Goal: Check status: Check status

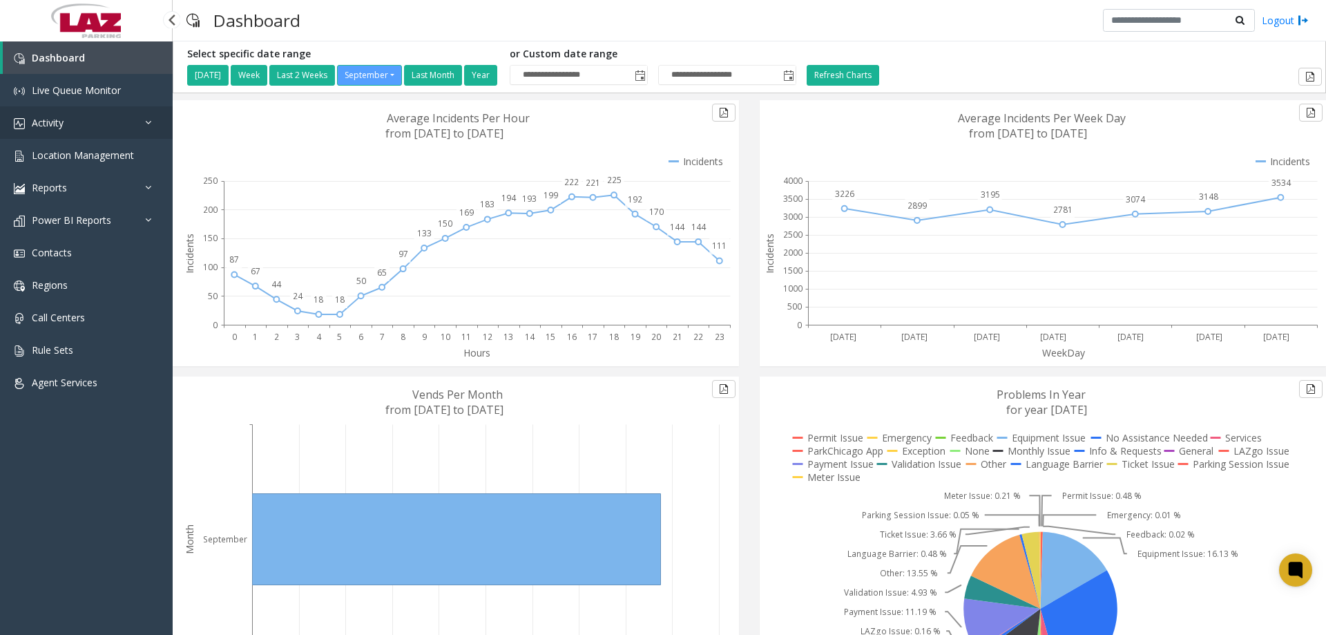
click at [146, 123] on icon at bounding box center [152, 122] width 14 height 10
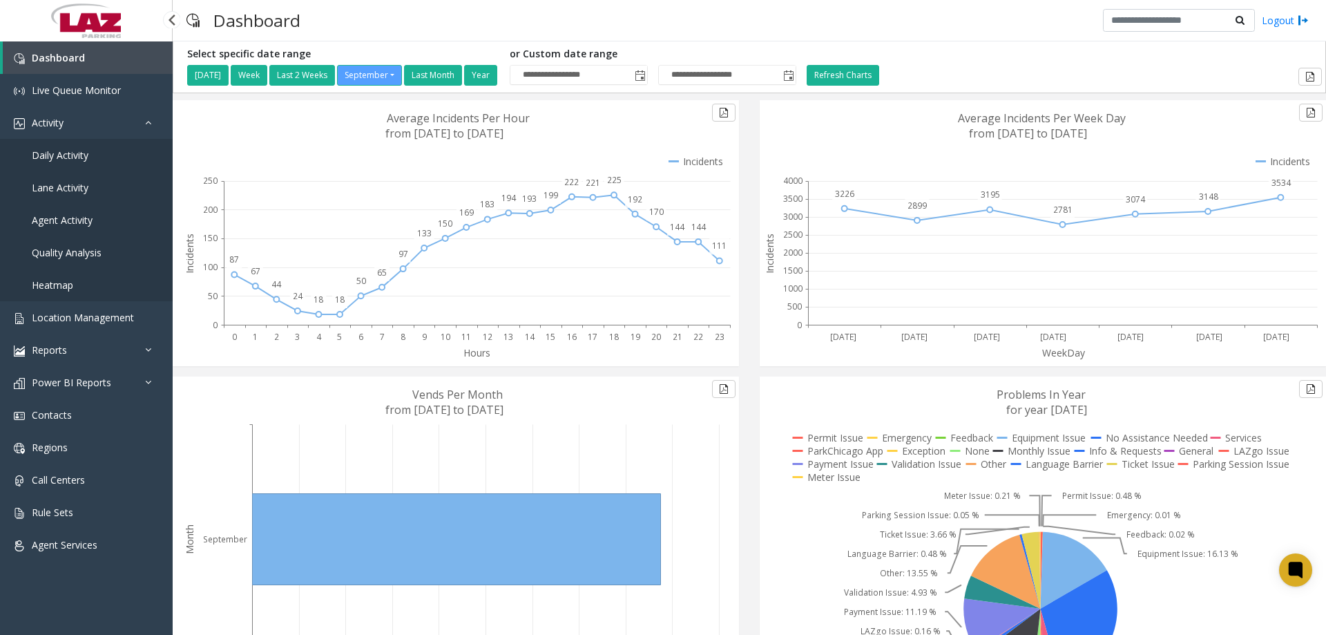
click at [66, 155] on span "Daily Activity" at bounding box center [60, 154] width 57 height 13
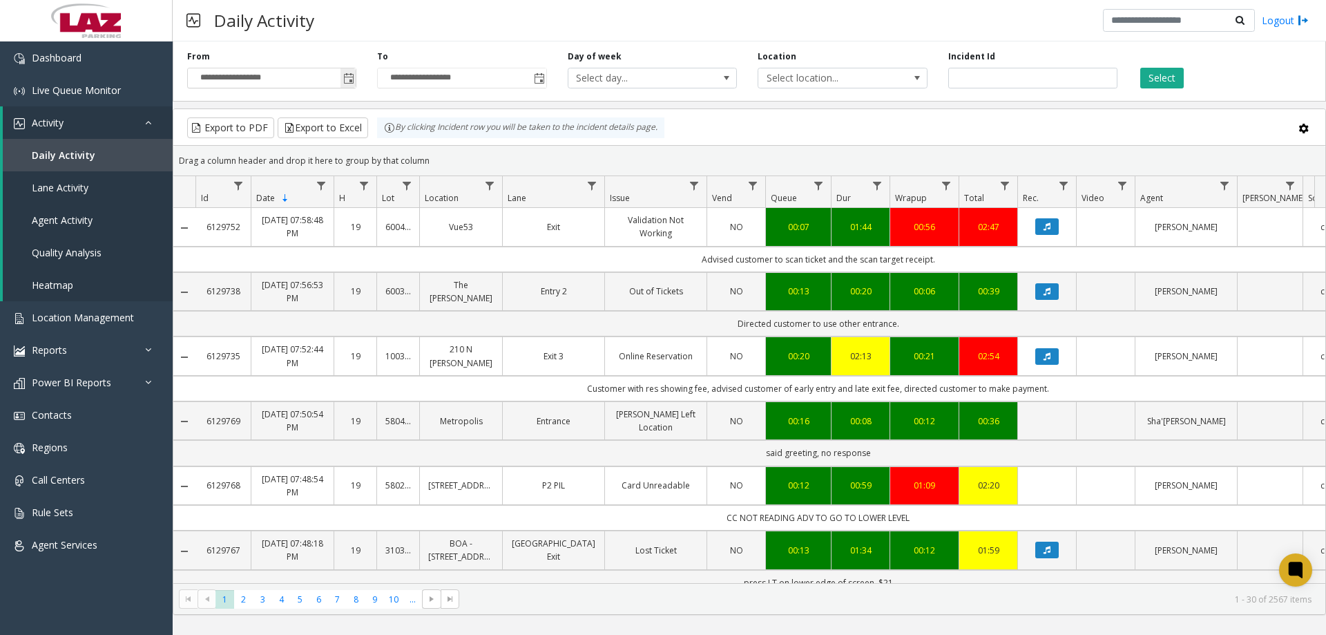
click at [349, 82] on span "Toggle popup" at bounding box center [348, 78] width 11 height 11
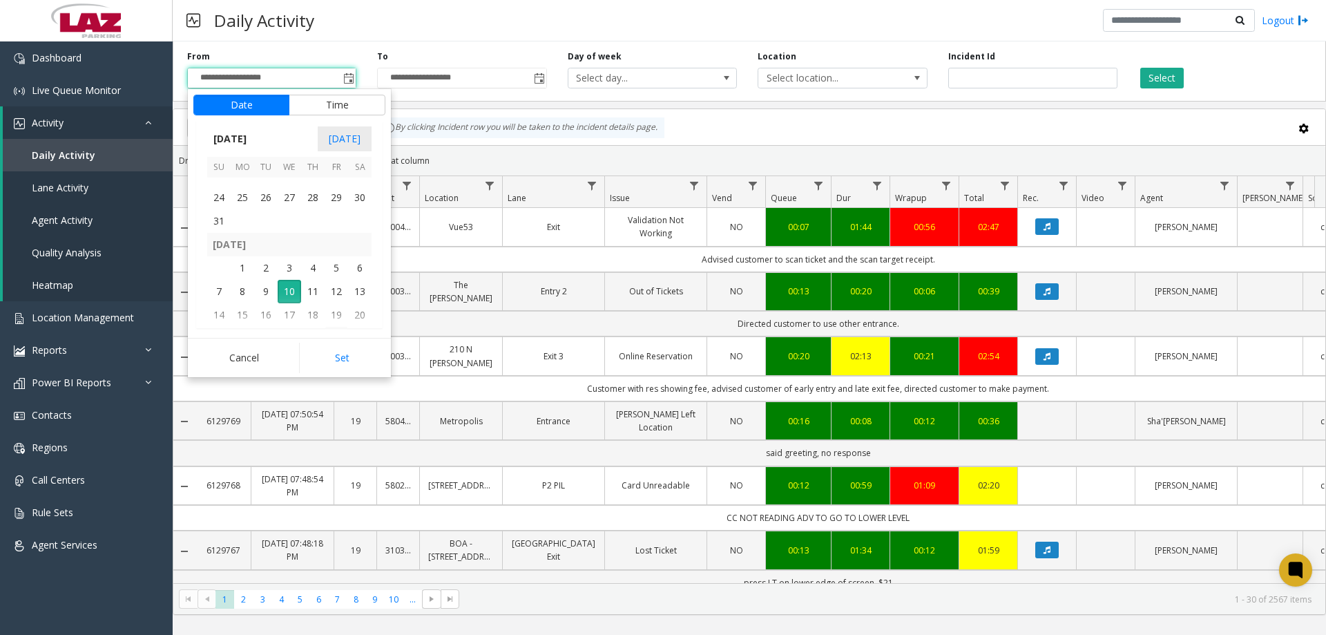
scroll to position [247719, 0]
click at [218, 254] on span "24" at bounding box center [218, 256] width 23 height 23
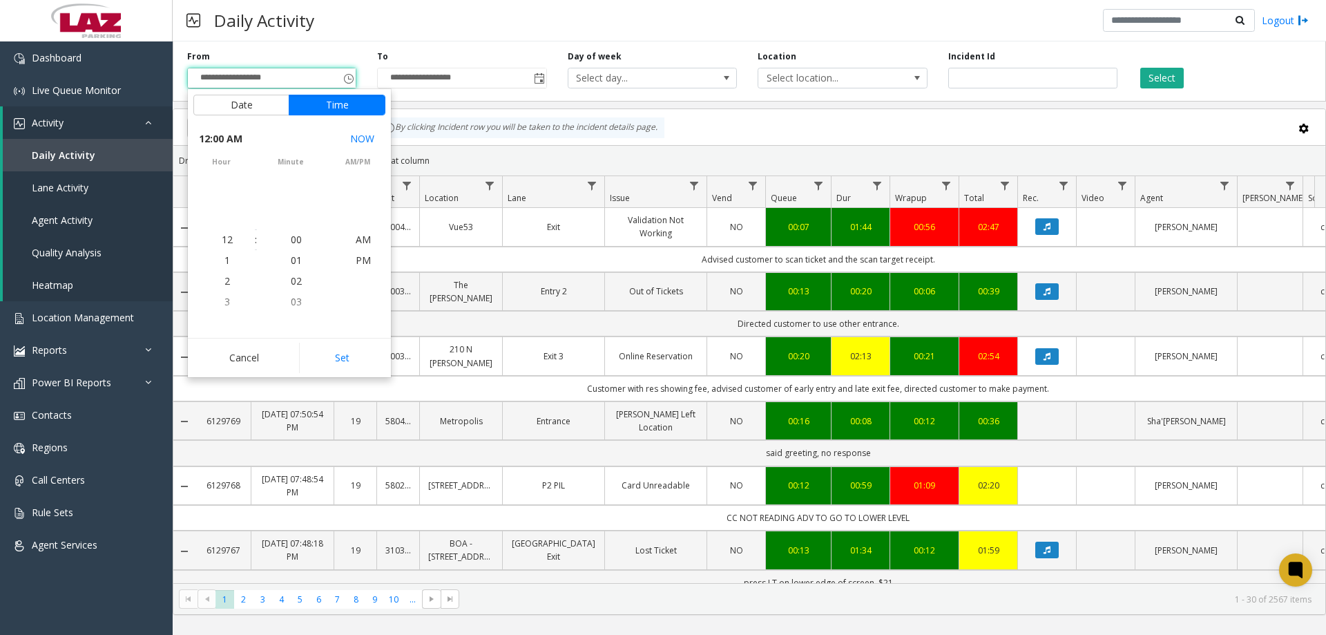
scroll to position [247693, 0]
click at [331, 352] on button "Set" at bounding box center [342, 358] width 87 height 30
type input "**********"
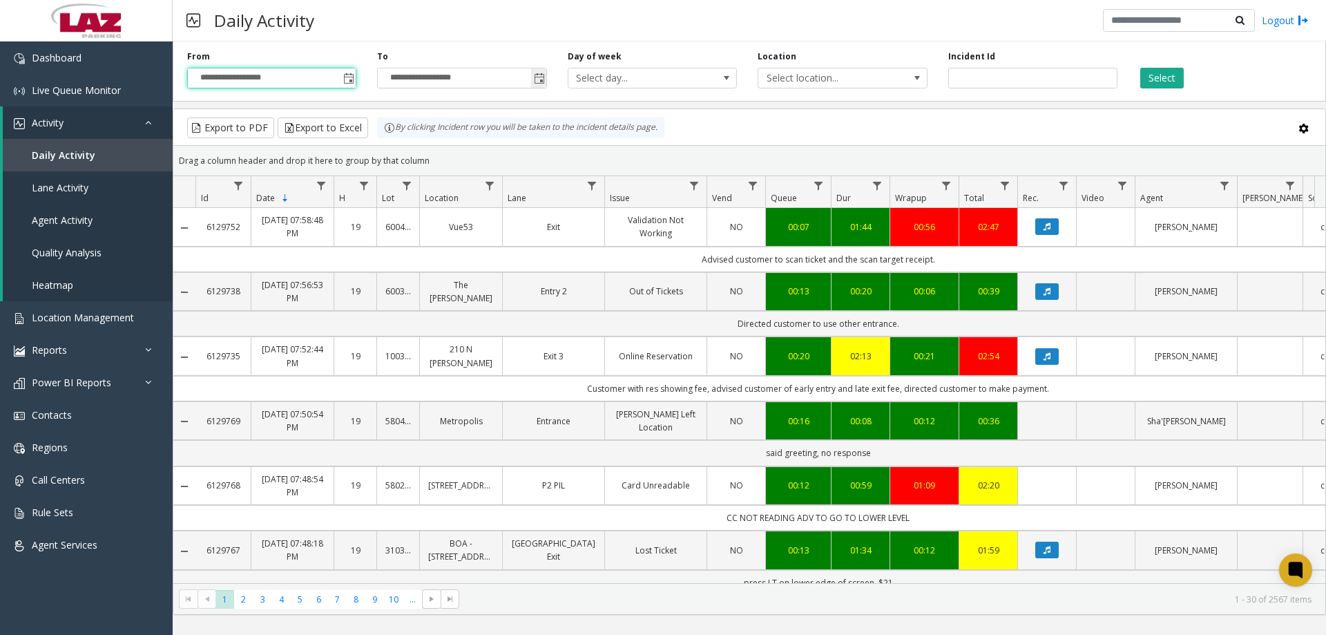
click at [541, 78] on span "Toggle popup" at bounding box center [539, 78] width 11 height 11
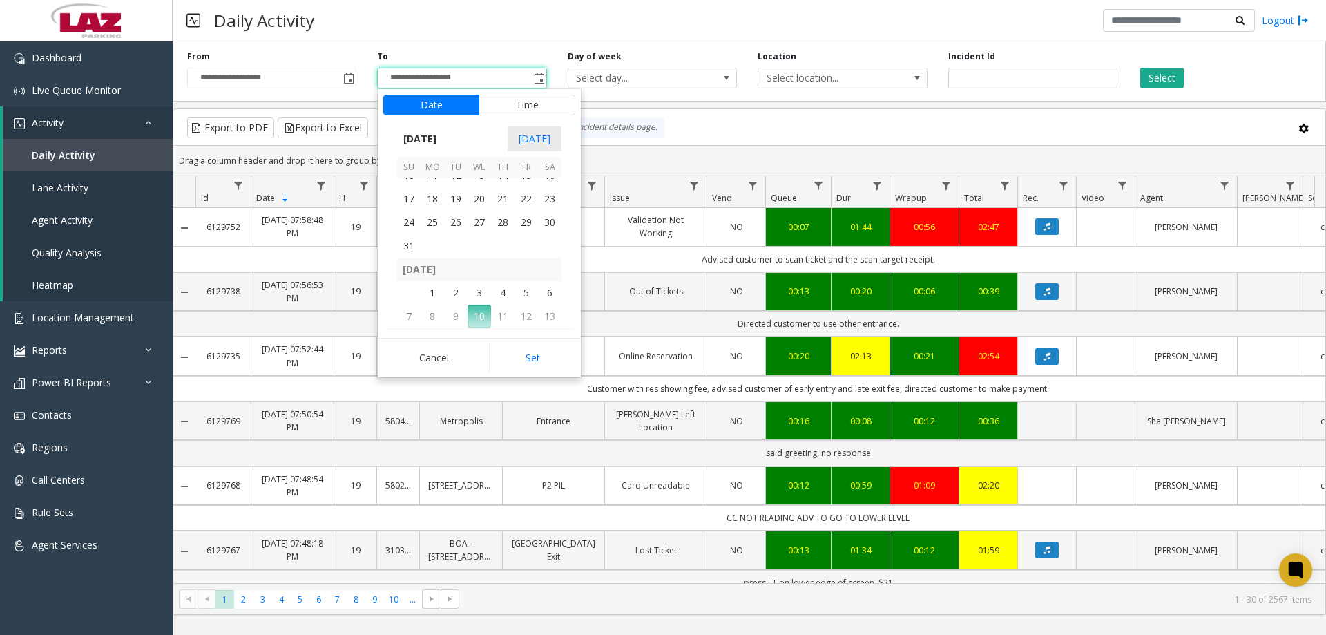
scroll to position [247719, 0]
click at [417, 257] on span "24" at bounding box center [408, 256] width 23 height 23
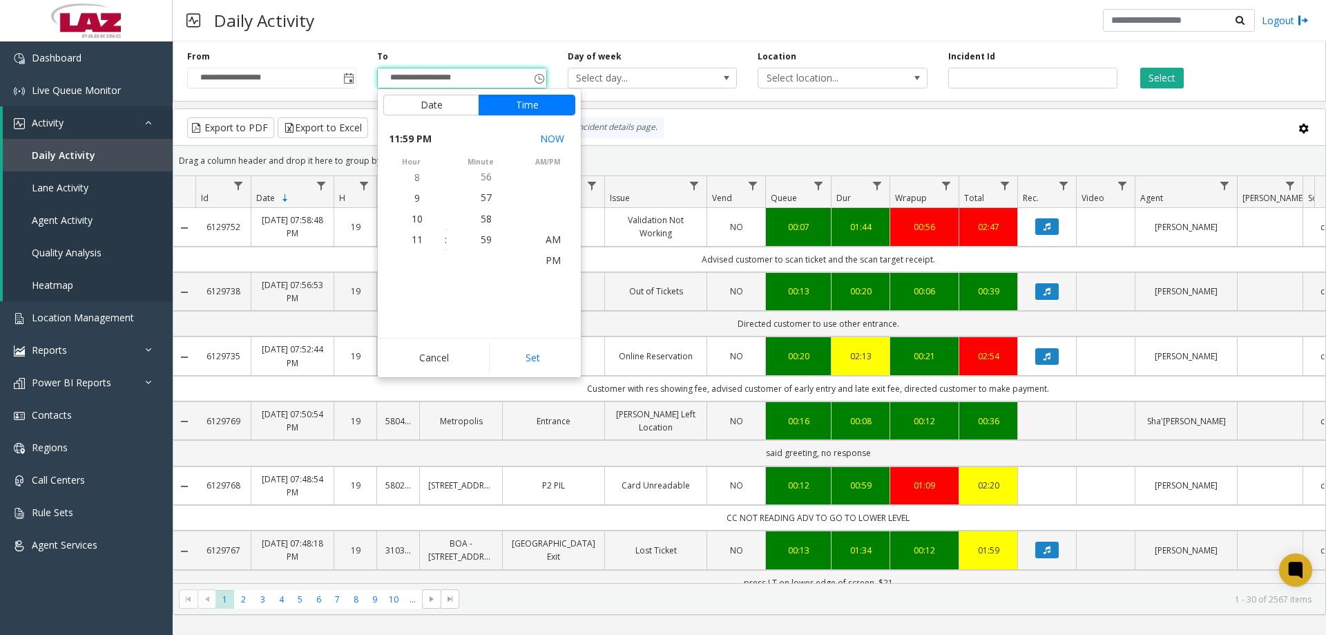
scroll to position [21, 0]
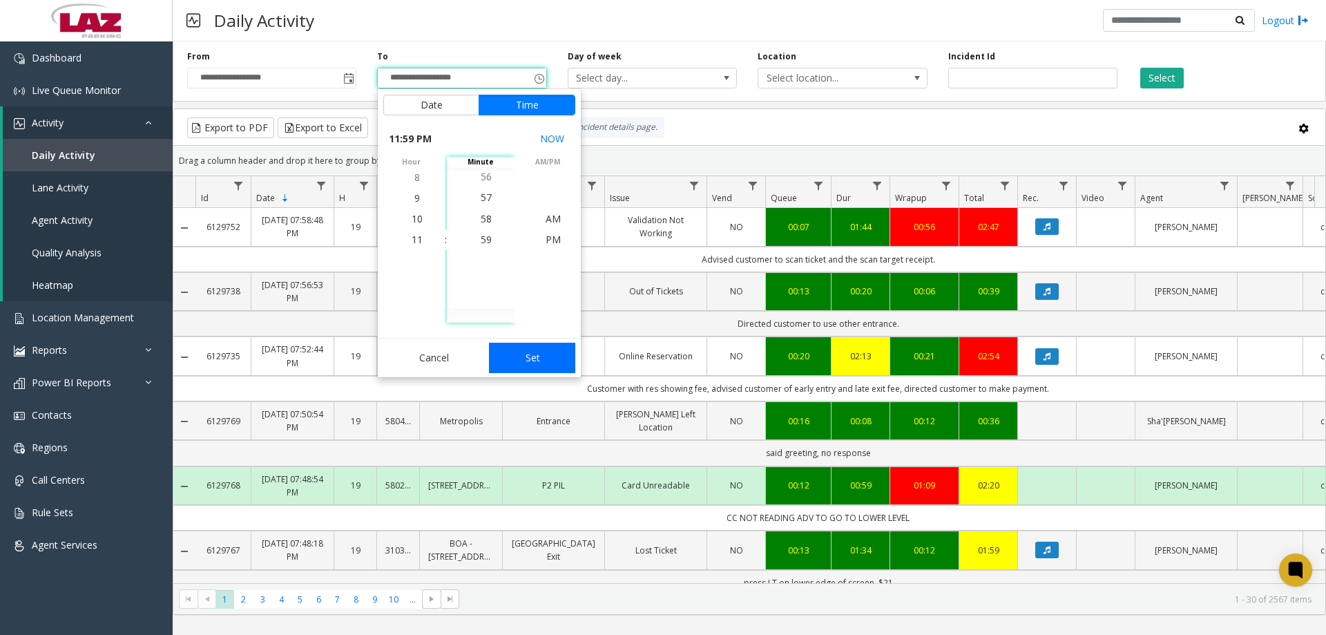
click at [539, 359] on button "Set" at bounding box center [532, 358] width 87 height 30
type input "**********"
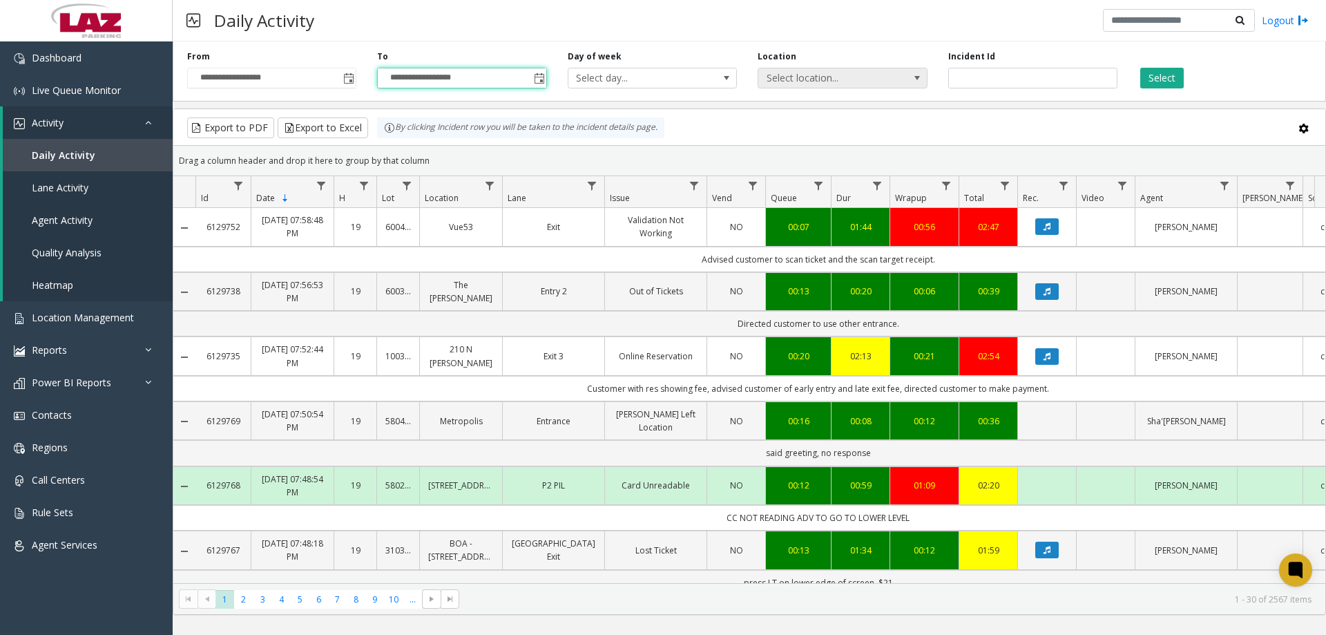
click at [855, 81] on span "Select location..." at bounding box center [825, 77] width 135 height 19
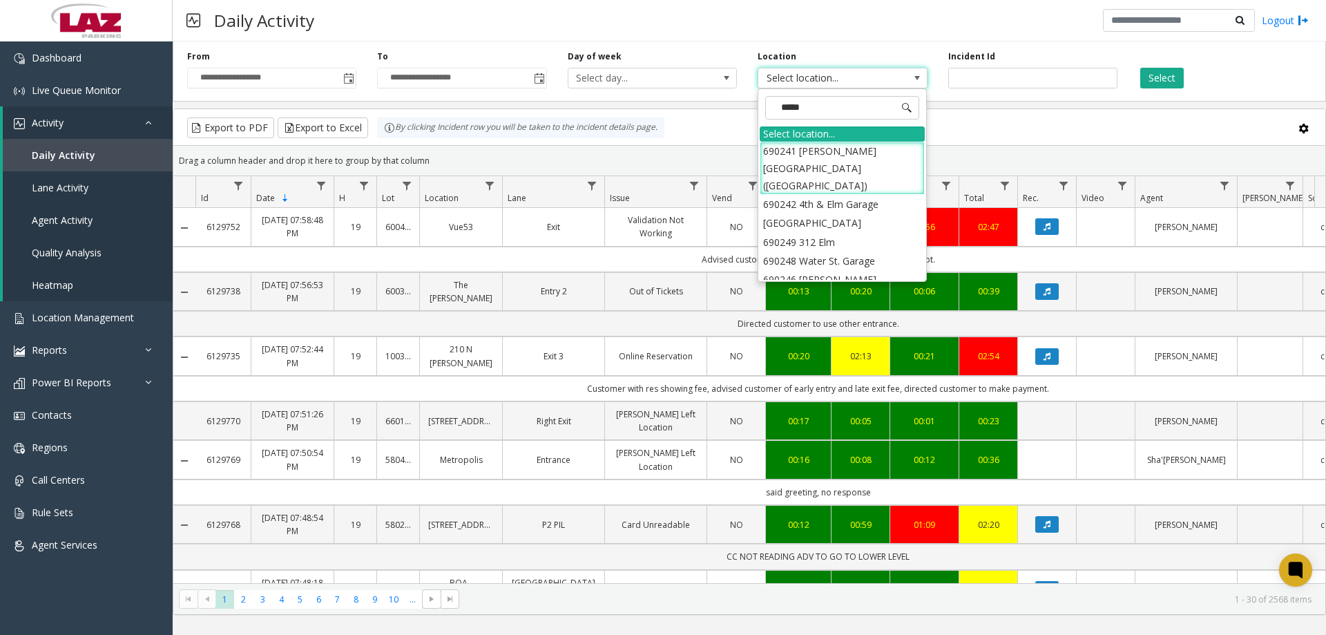
type input "******"
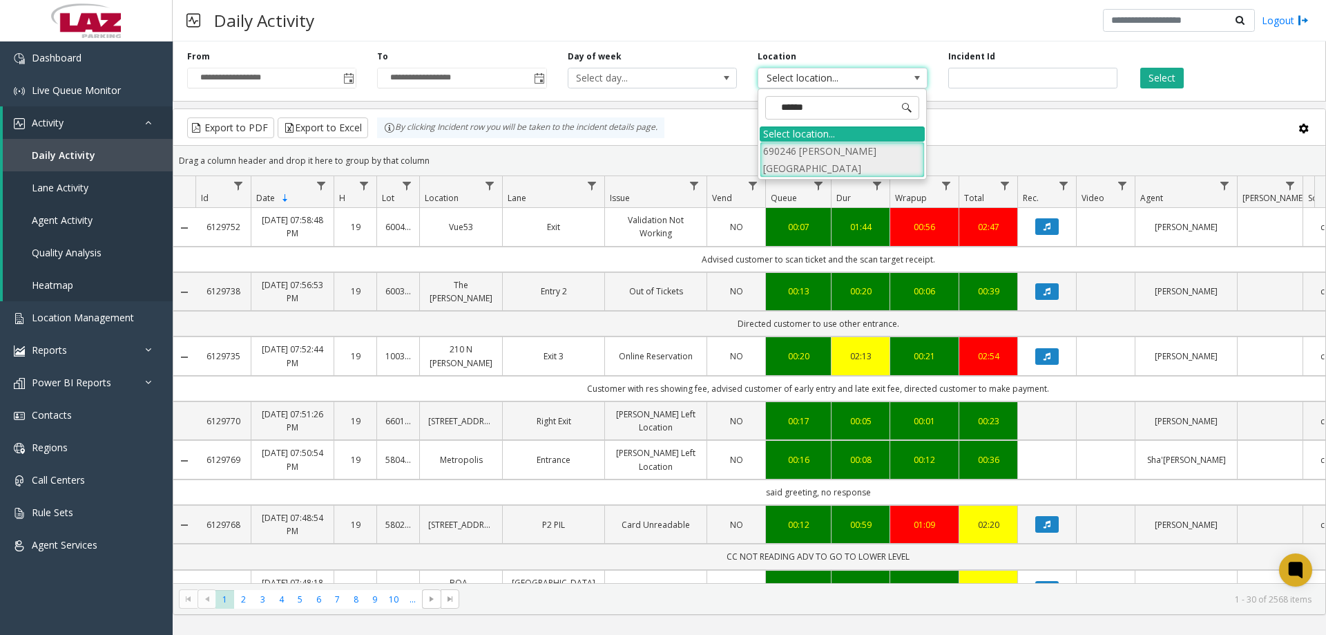
click at [807, 145] on li "690246 [PERSON_NAME][GEOGRAPHIC_DATA]" at bounding box center [842, 160] width 165 height 36
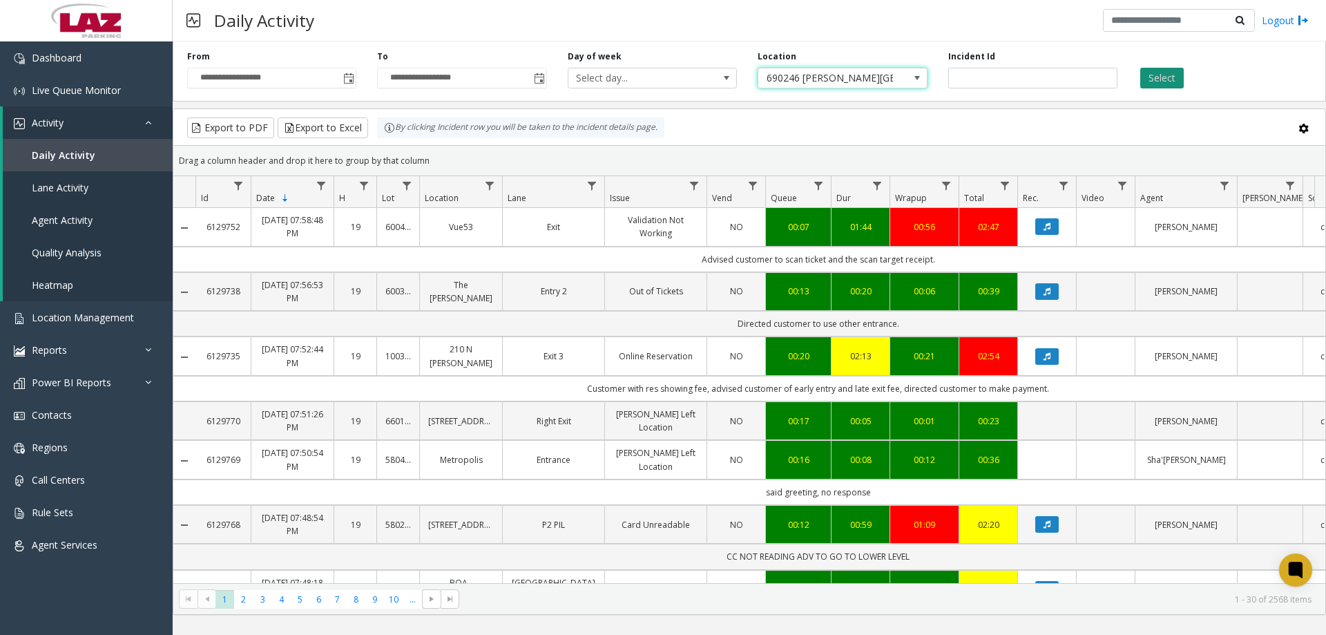
click at [1154, 73] on button "Select" at bounding box center [1162, 78] width 44 height 21
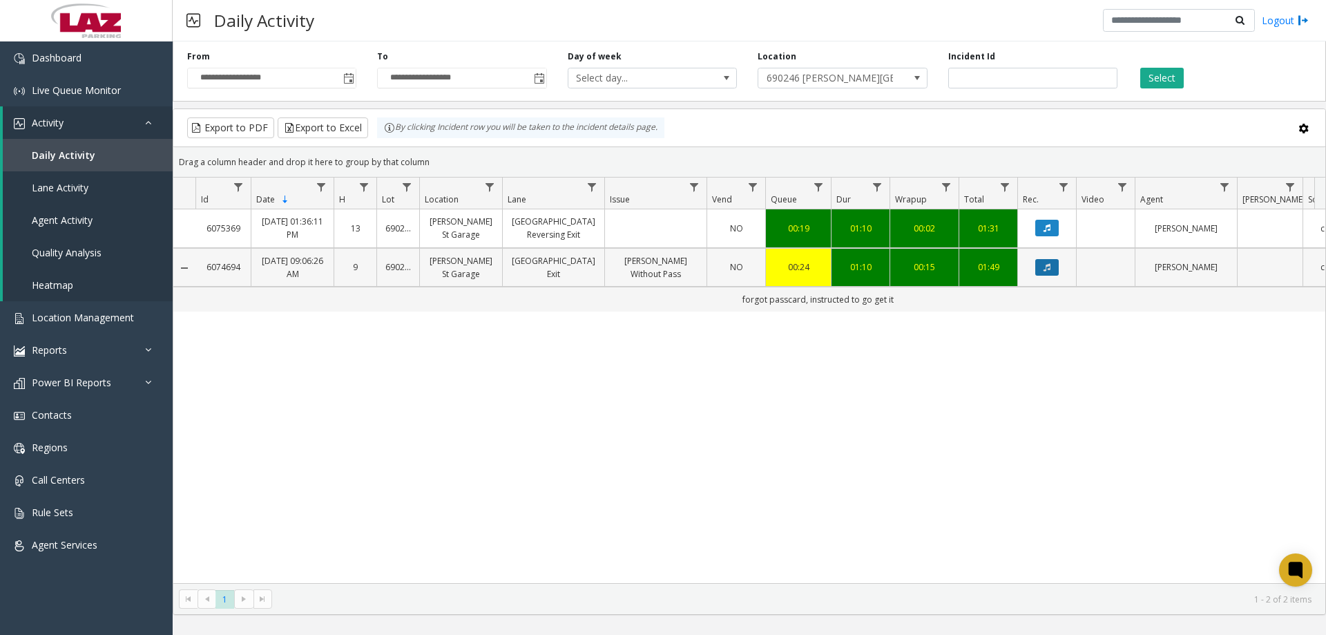
click at [1055, 262] on button "Data table" at bounding box center [1046, 267] width 23 height 17
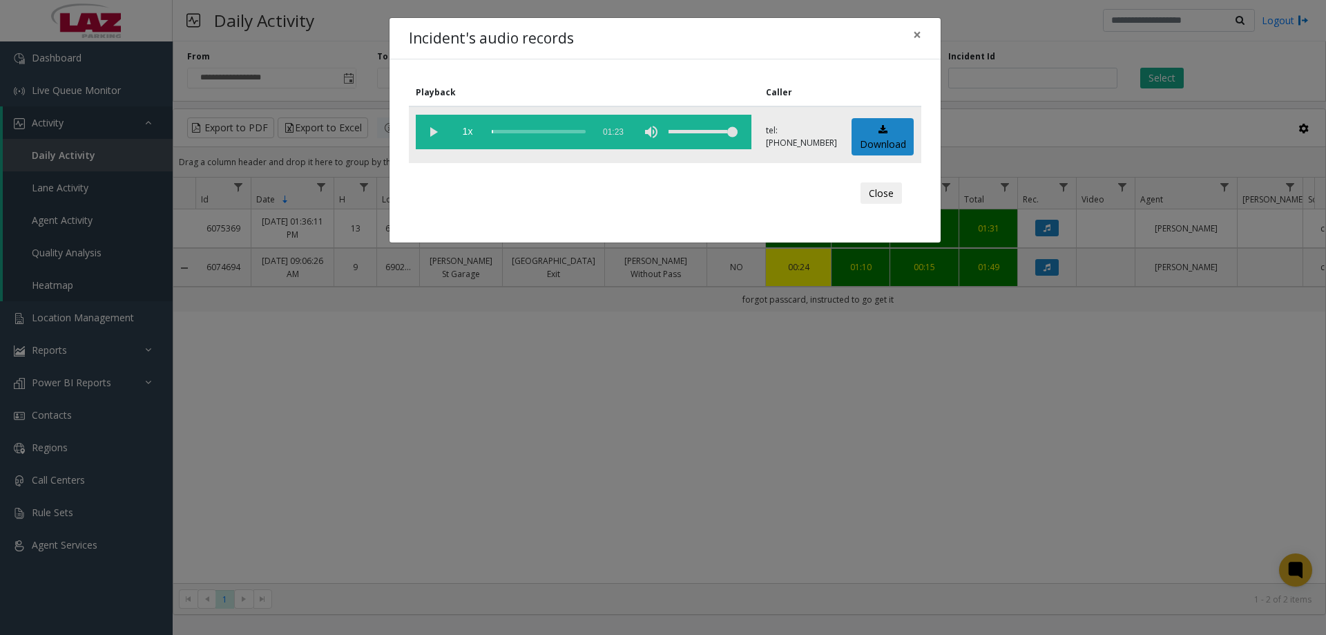
click at [436, 131] on vg-play-pause at bounding box center [433, 132] width 35 height 35
click at [883, 199] on button "Close" at bounding box center [880, 193] width 41 height 22
